Goal: Check status: Check status

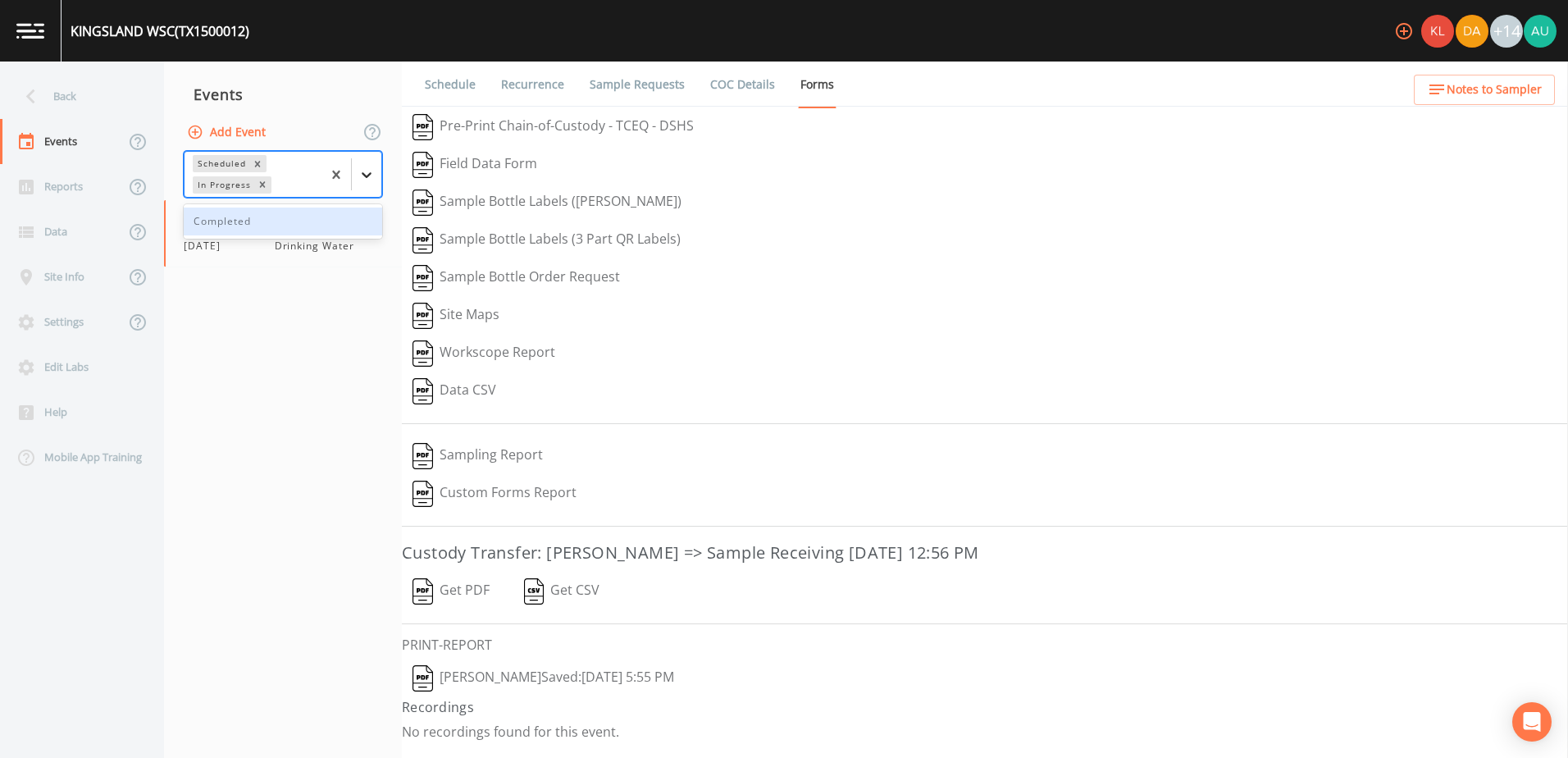
click at [374, 174] on icon at bounding box center [366, 174] width 16 height 16
click at [354, 226] on div "Completed" at bounding box center [283, 221] width 198 height 28
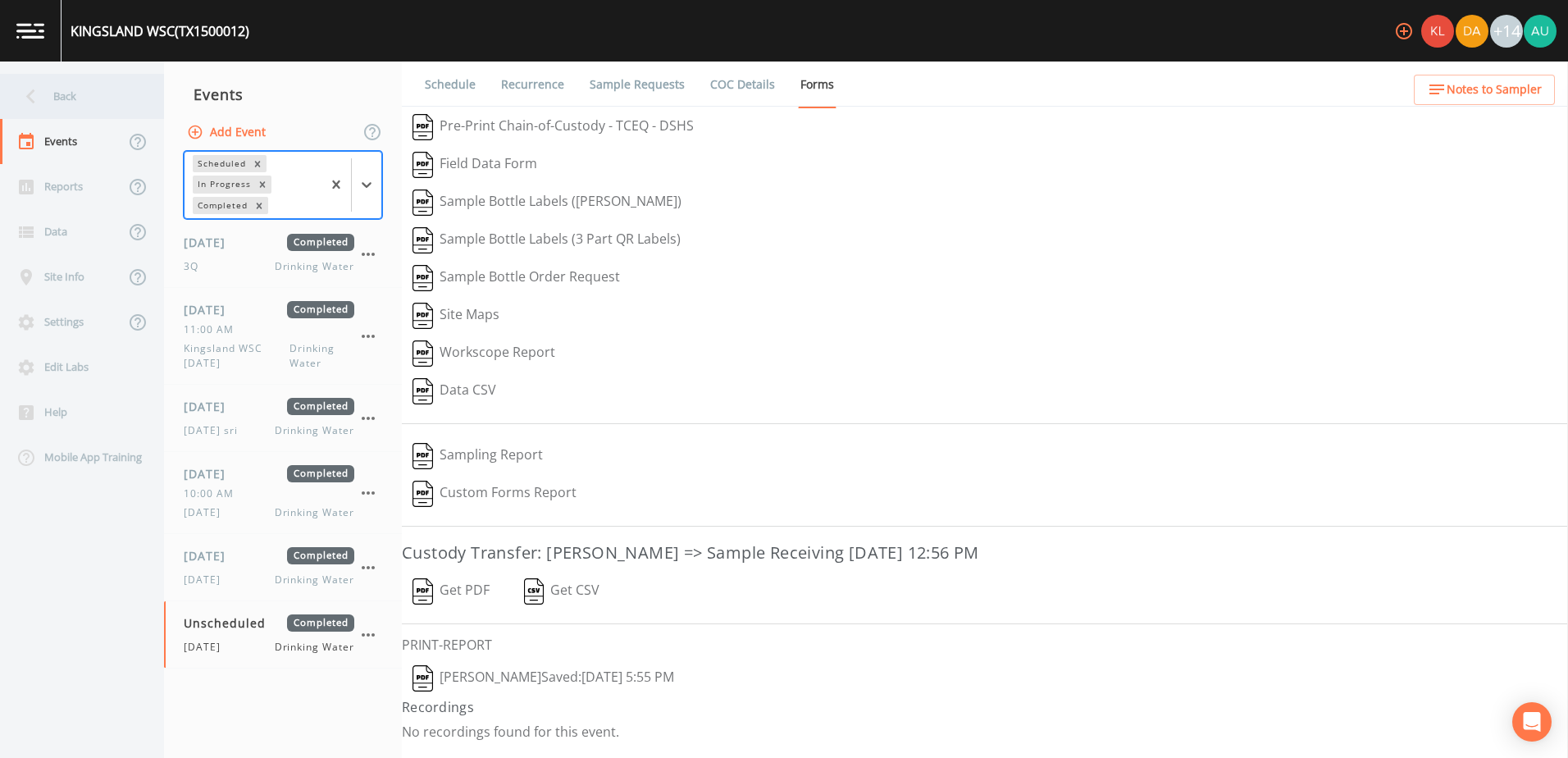
click at [57, 92] on div "Back" at bounding box center [74, 96] width 148 height 45
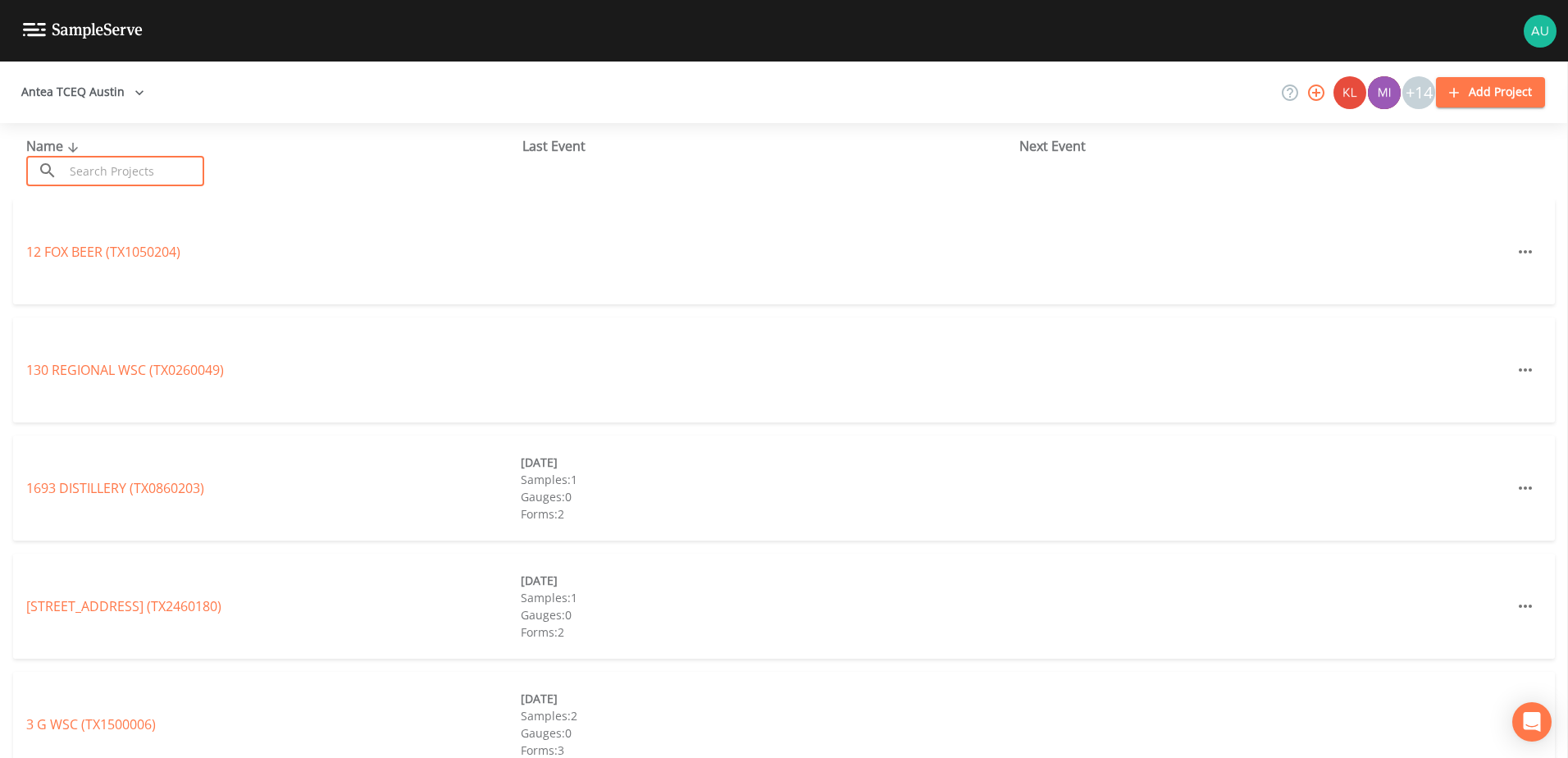
click at [126, 170] on input "text" at bounding box center [135, 171] width 140 height 31
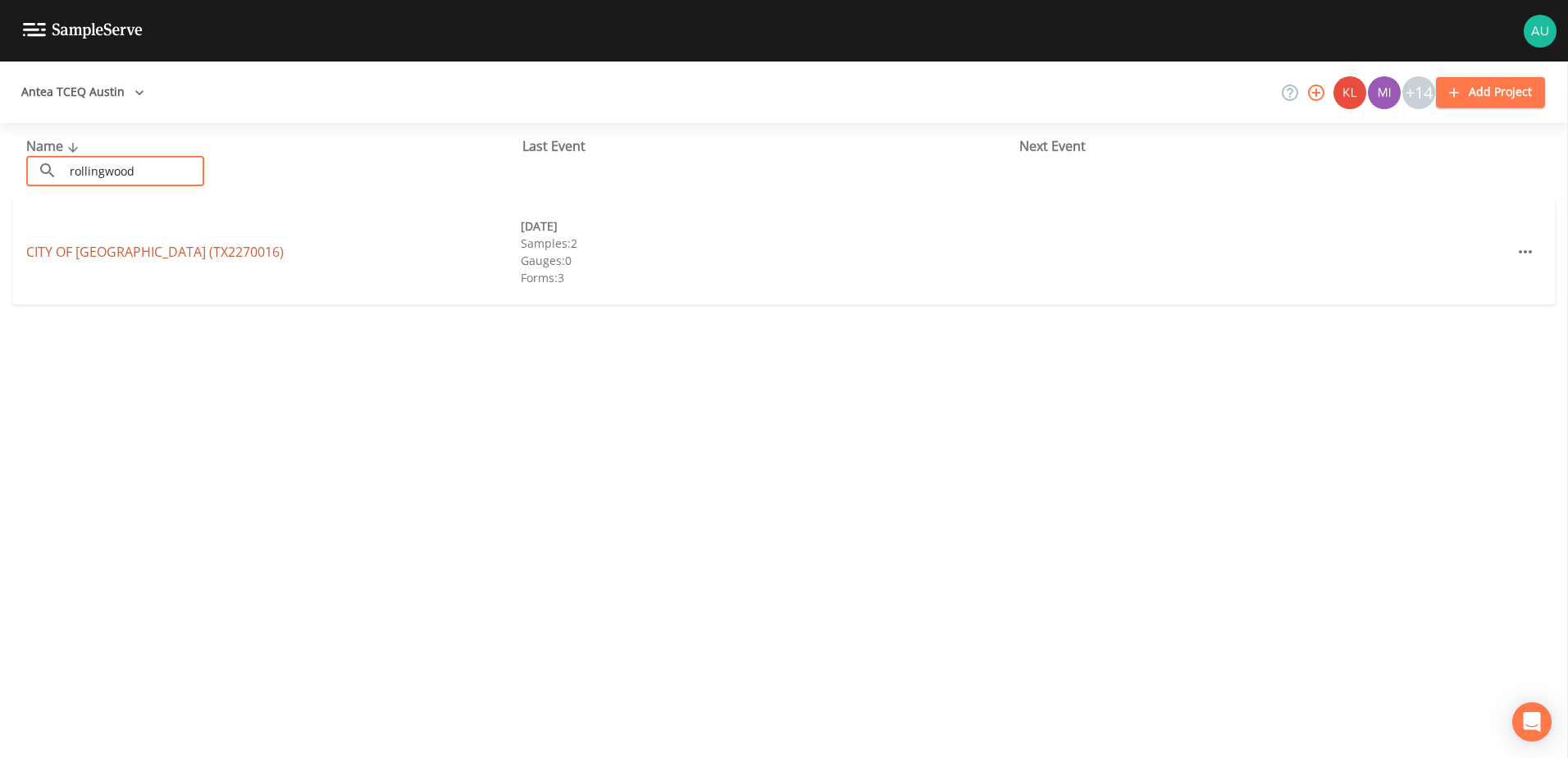
type input "rollingwood"
click at [148, 244] on link "CITY OF [GEOGRAPHIC_DATA] (TX2270016)" at bounding box center [155, 251] width 258 height 18
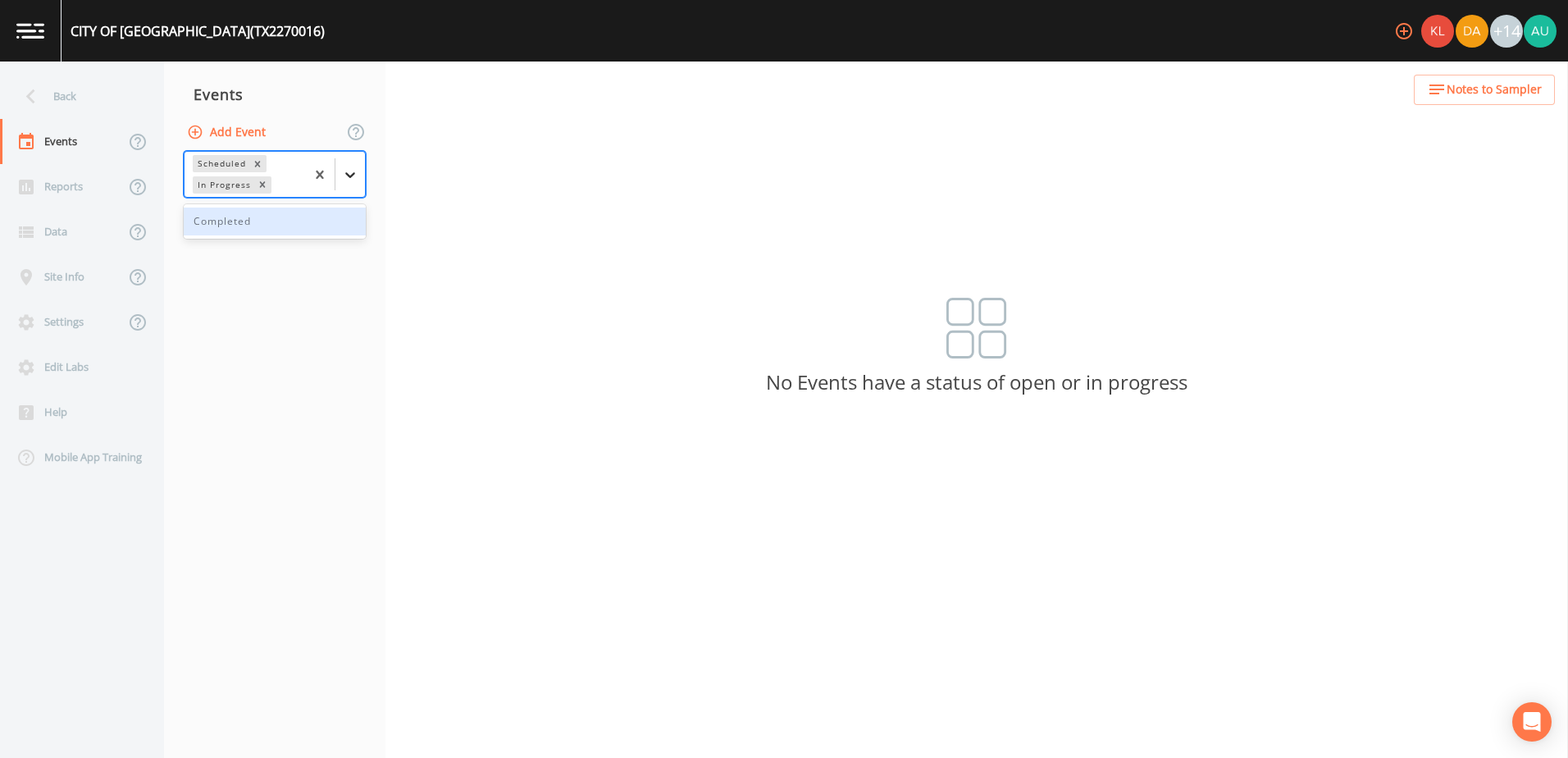
click at [349, 184] on div at bounding box center [350, 174] width 30 height 30
click at [318, 229] on div "Completed" at bounding box center [274, 221] width 182 height 28
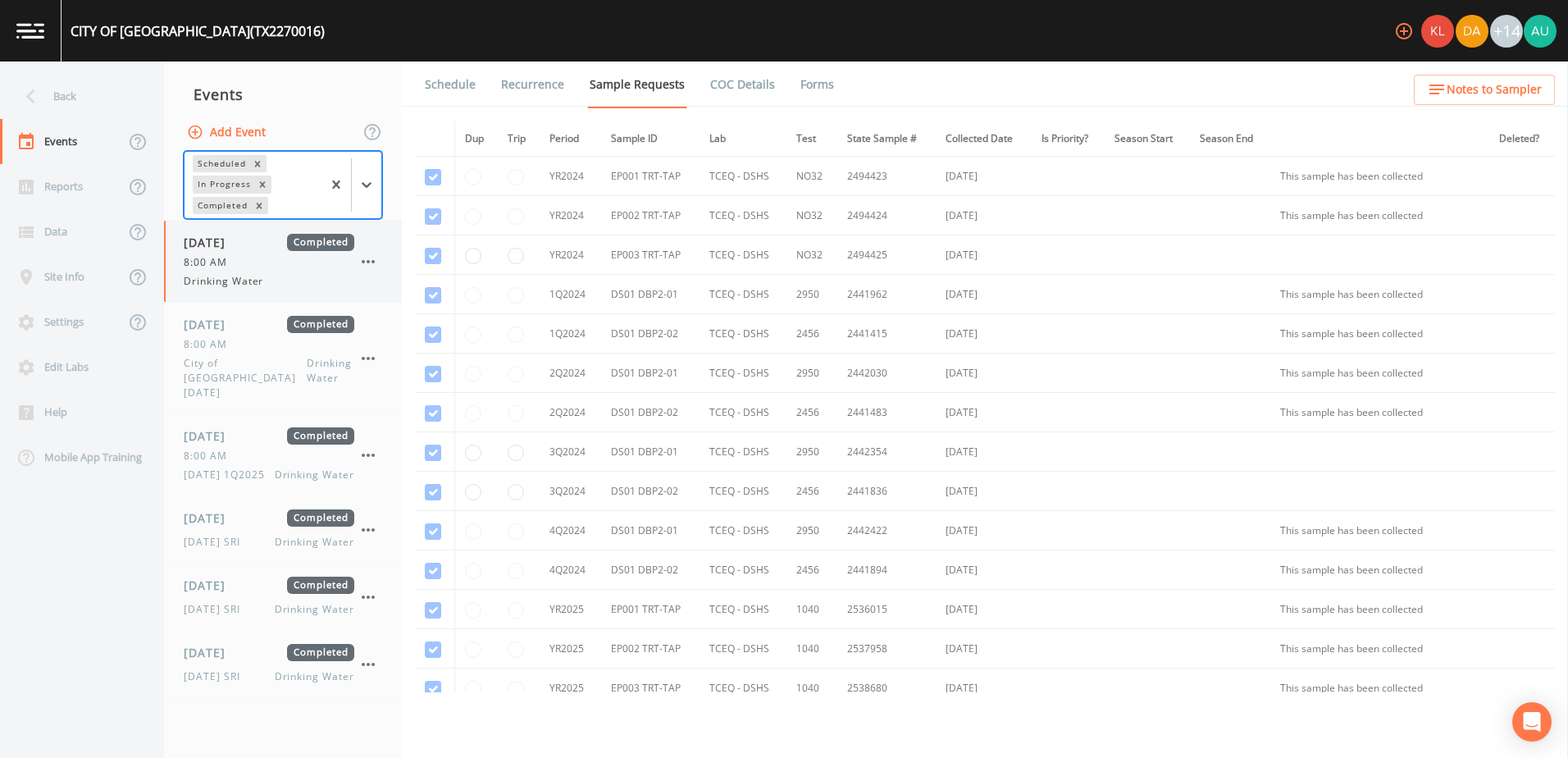
click at [323, 275] on div "Drinking Water" at bounding box center [268, 281] width 170 height 14
click at [821, 87] on link "Forms" at bounding box center [817, 85] width 38 height 46
